Goal: Task Accomplishment & Management: Manage account settings

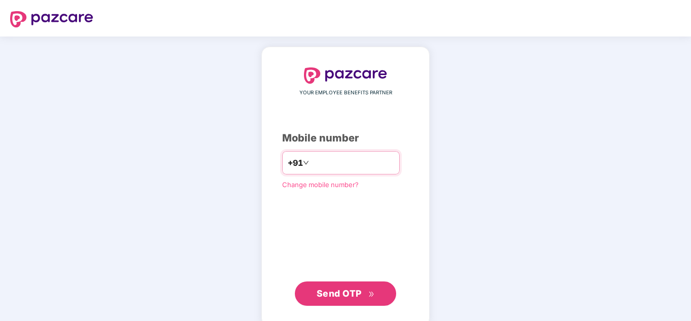
click at [336, 165] on input "number" at bounding box center [352, 163] width 83 height 16
type input "**********"
click at [340, 282] on button "Send OTP" at bounding box center [345, 293] width 101 height 24
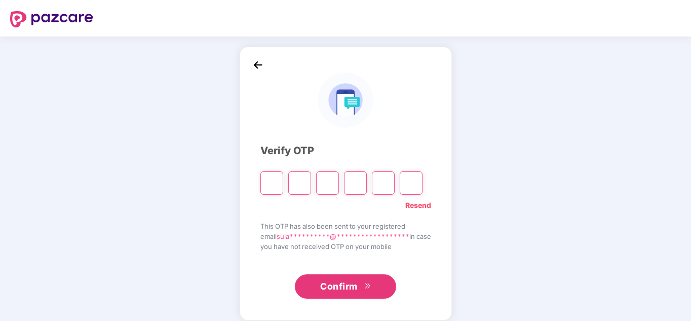
type input "*"
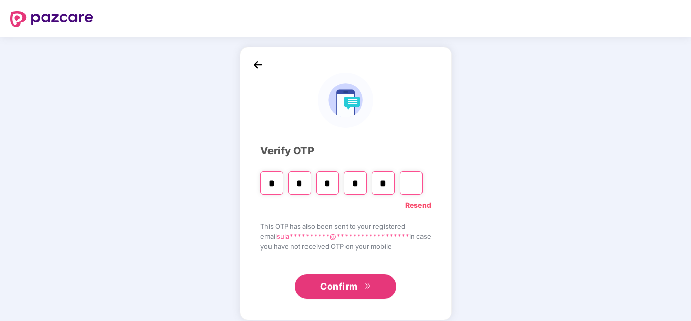
type input "*"
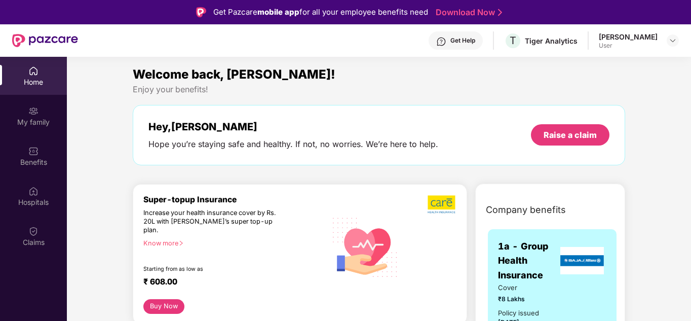
click at [36, 120] on div "My family" at bounding box center [33, 122] width 67 height 10
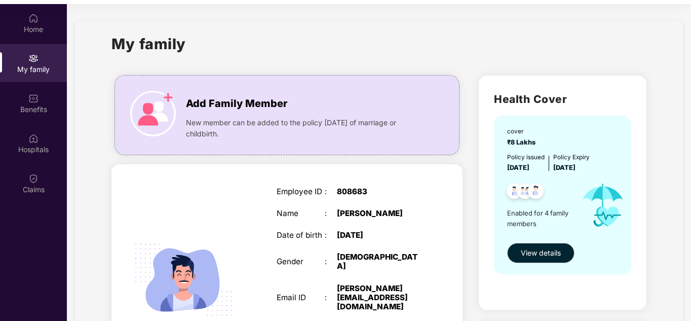
scroll to position [57, 0]
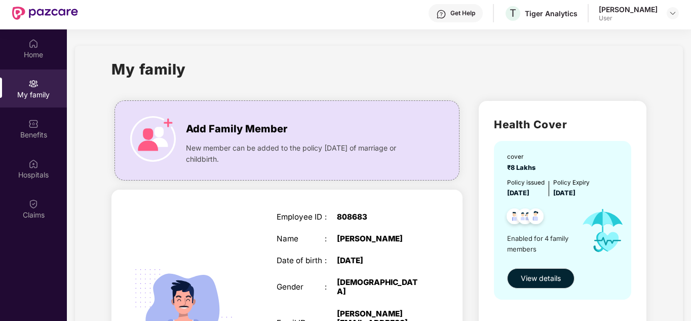
scroll to position [0, 0]
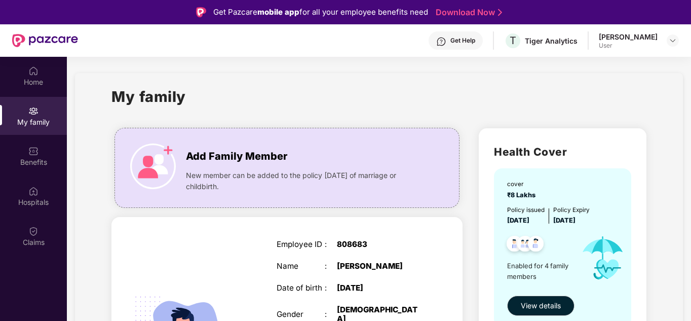
click at [470, 19] on div "Get Pazcare mobile app for all your employee benefits need Download Now" at bounding box center [345, 12] width 691 height 24
click at [468, 15] on link "Download Now" at bounding box center [467, 12] width 63 height 11
